Goal: Task Accomplishment & Management: Use online tool/utility

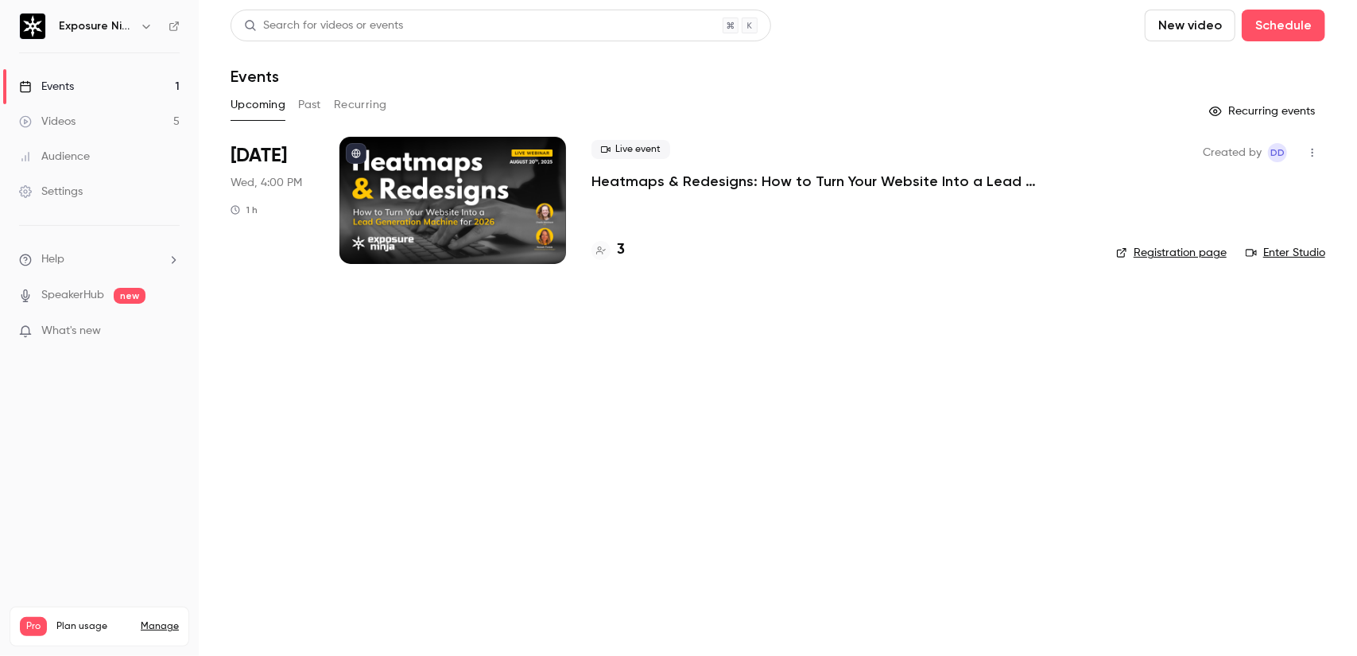
click at [748, 179] on p "Heatmaps & Redesigns: How to Turn Your Website Into a Lead Generation Machine f…" at bounding box center [829, 181] width 477 height 19
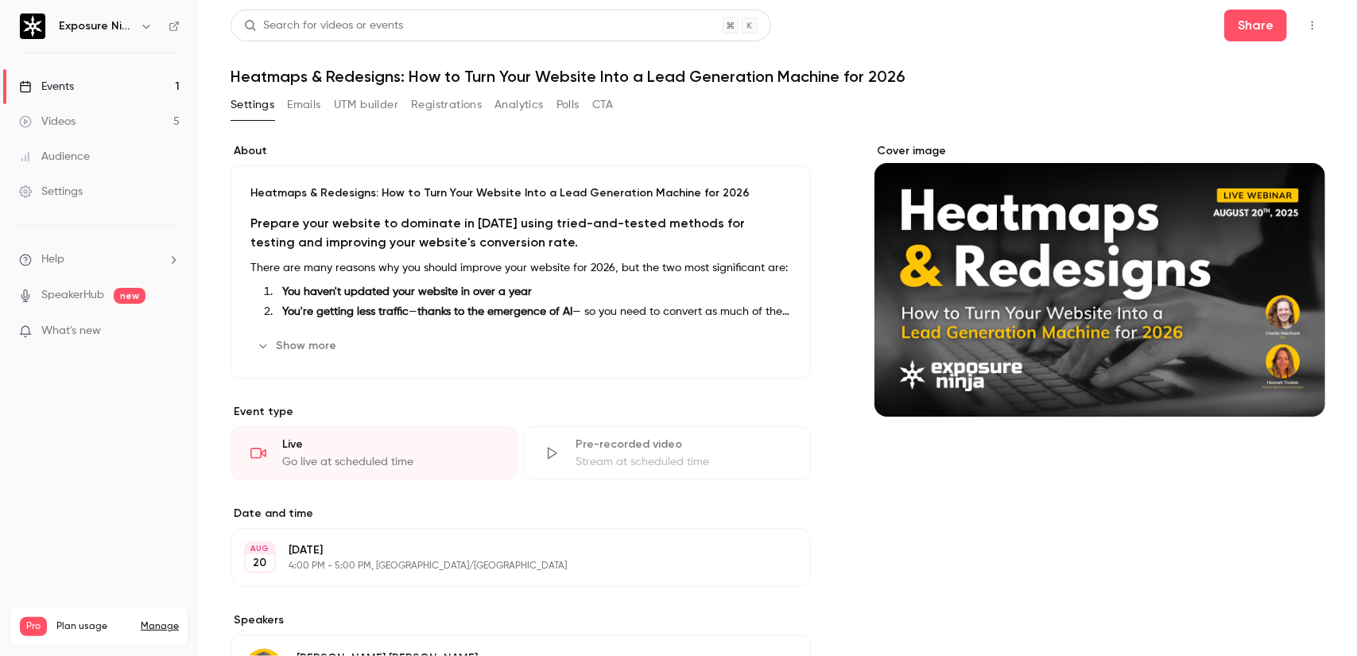
click at [463, 106] on button "Registrations" at bounding box center [446, 104] width 71 height 25
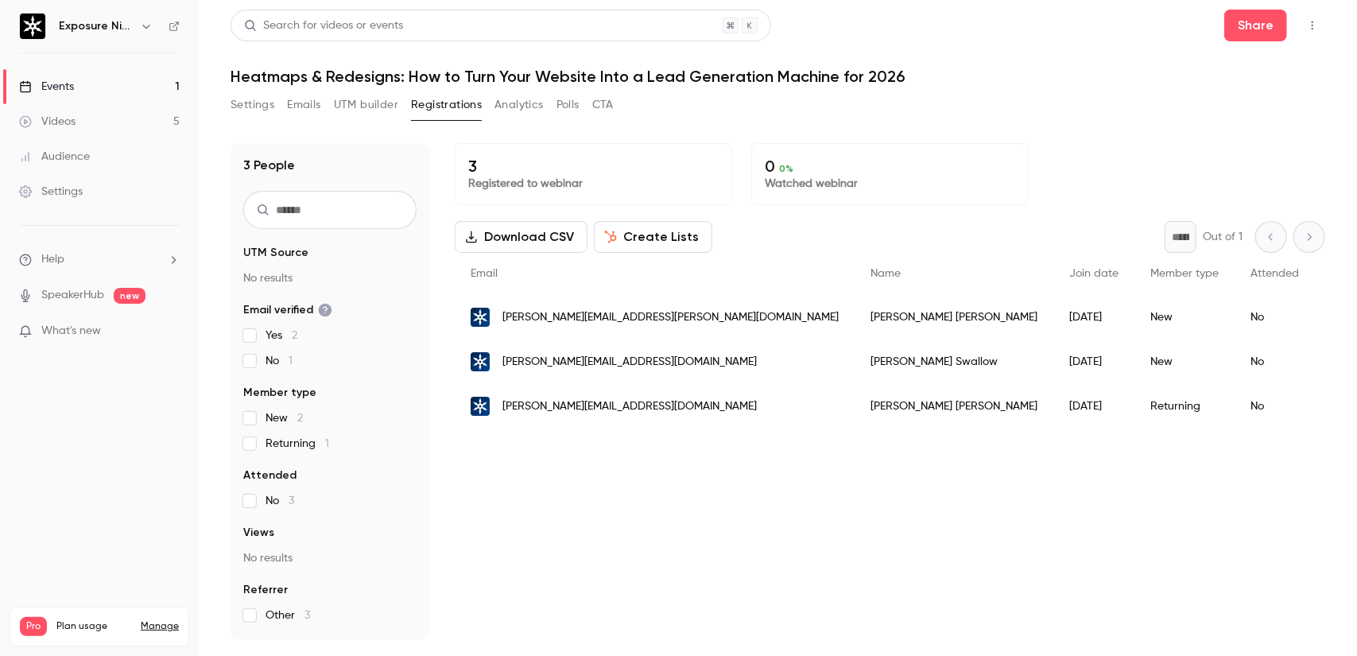
click at [653, 233] on button "Create Lists" at bounding box center [653, 237] width 118 height 32
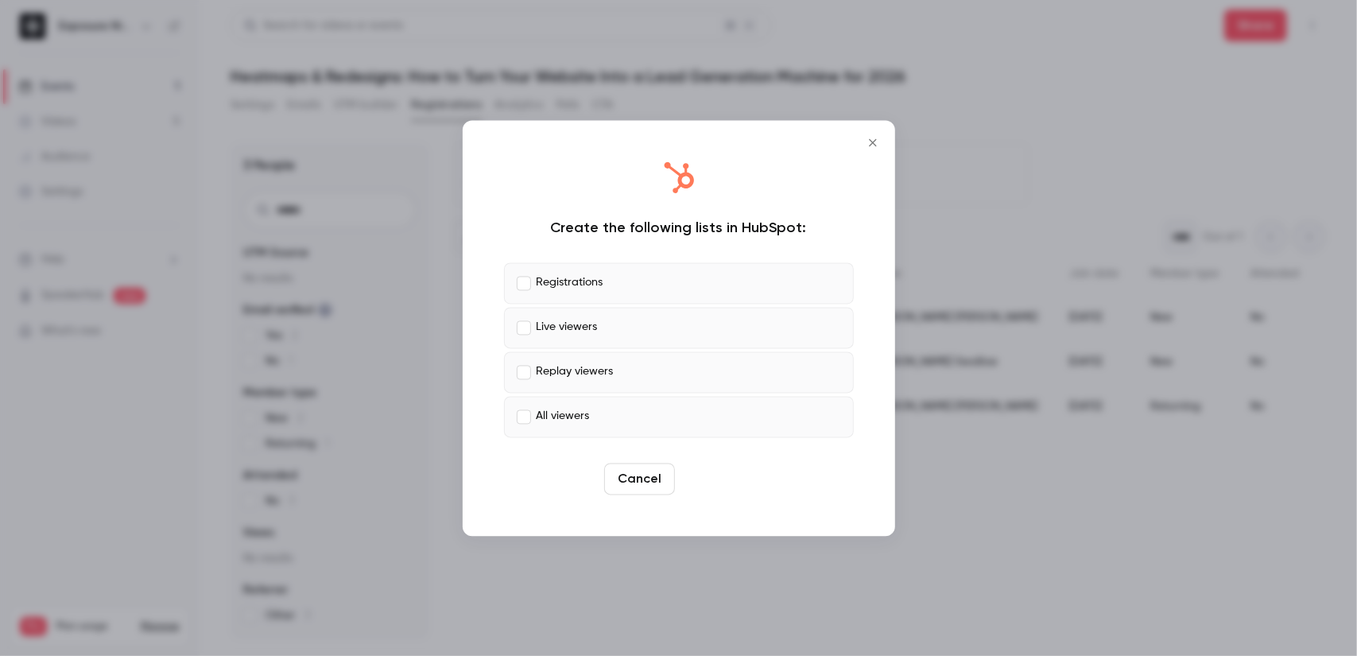
click at [706, 484] on button "Create" at bounding box center [717, 479] width 72 height 32
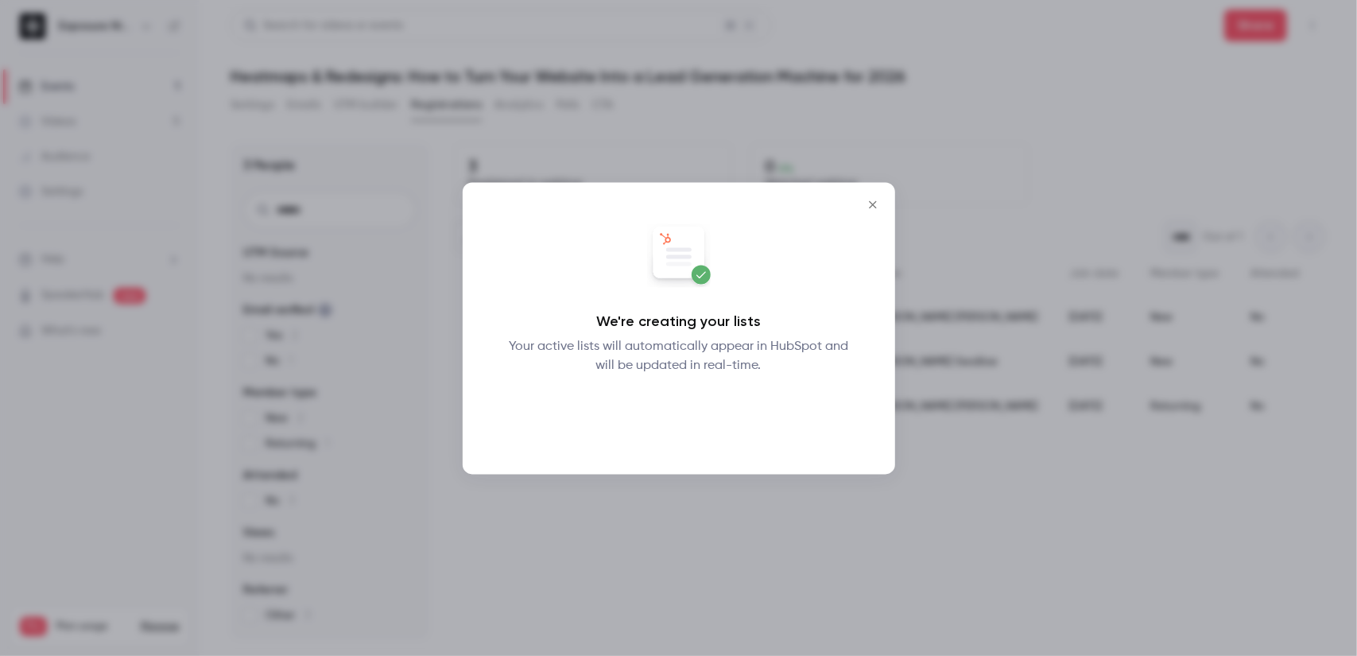
click at [680, 428] on button "Okay" at bounding box center [678, 417] width 58 height 32
